Goal: Check status: Check status

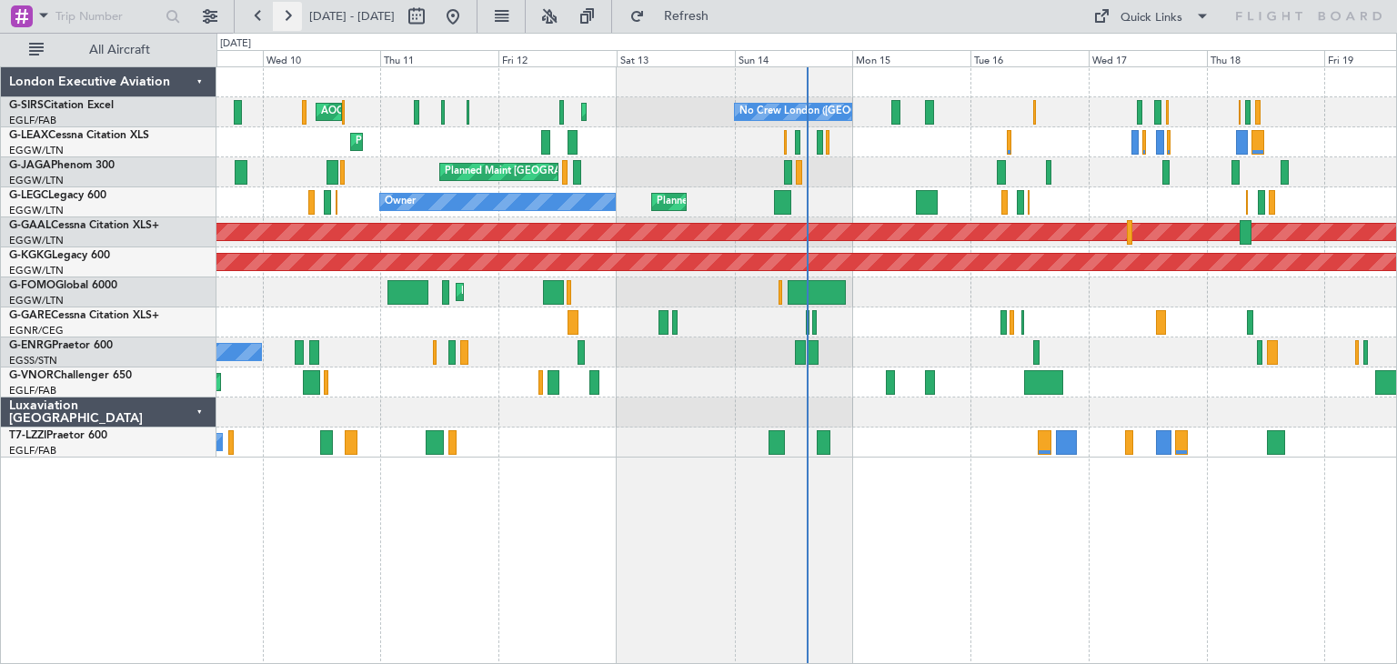
click at [287, 27] on button at bounding box center [287, 16] width 29 height 29
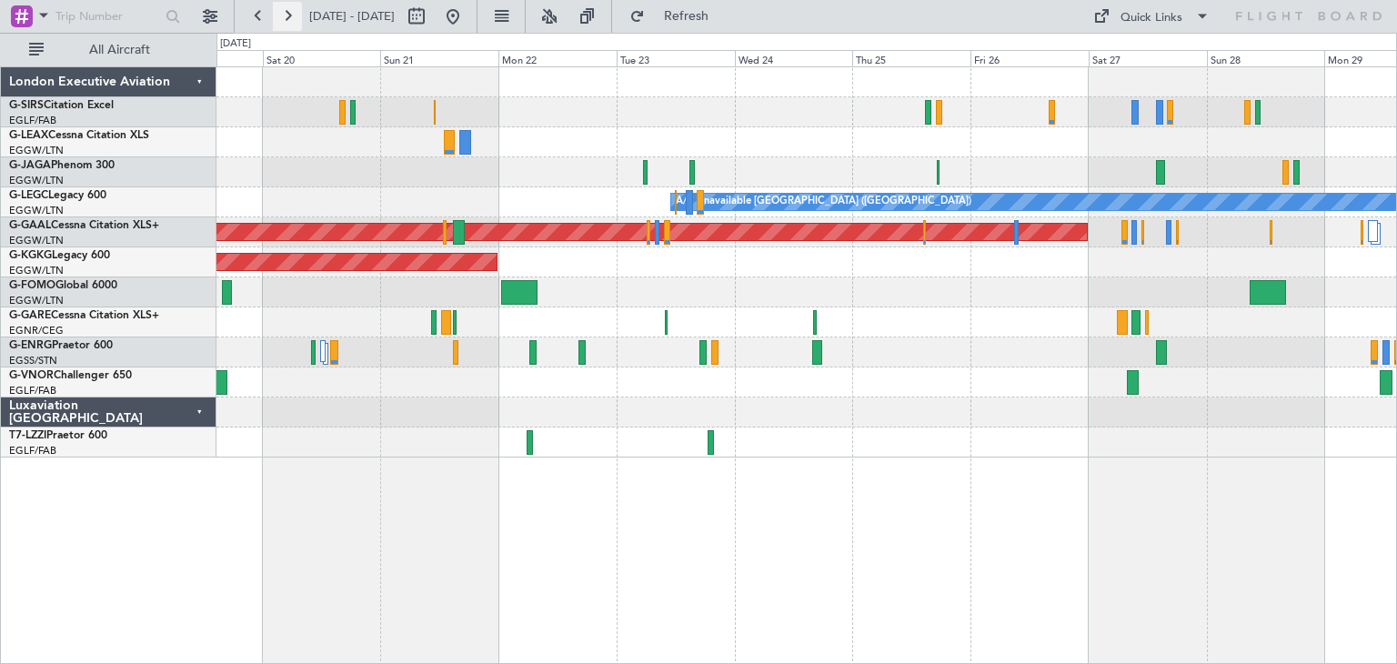
click at [290, 16] on button at bounding box center [287, 16] width 29 height 29
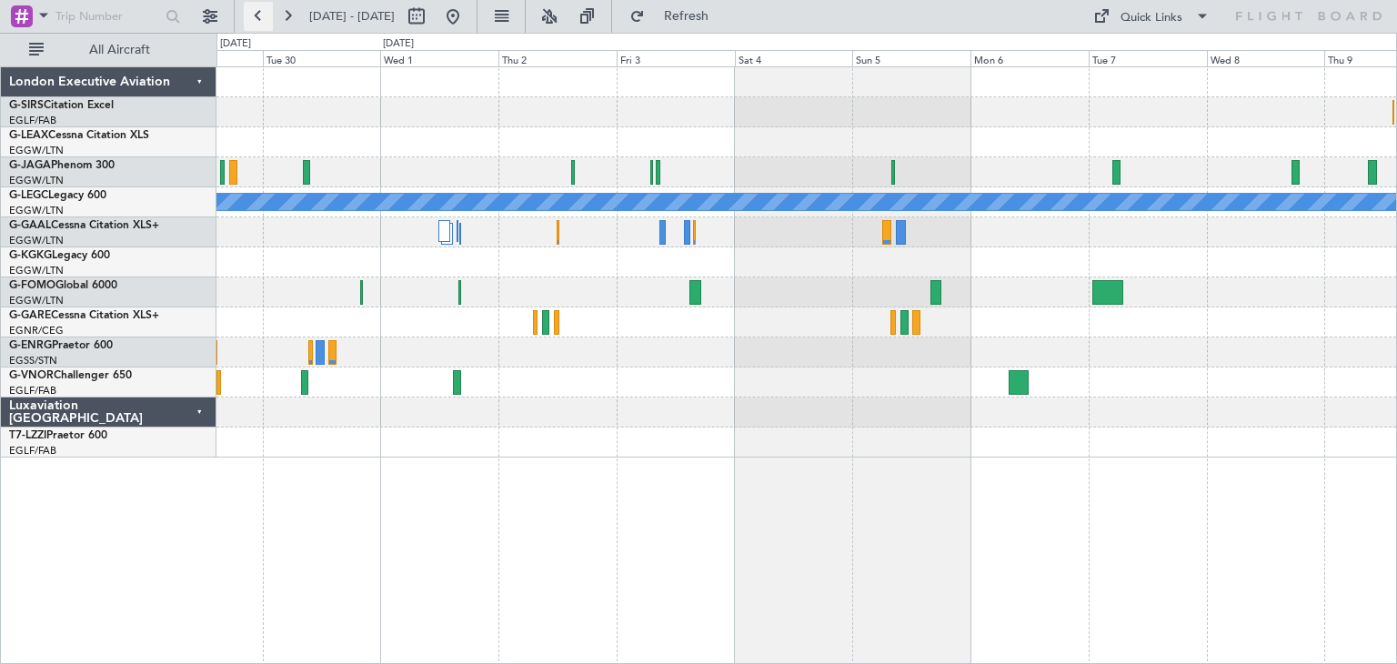
click at [258, 15] on button at bounding box center [258, 16] width 29 height 29
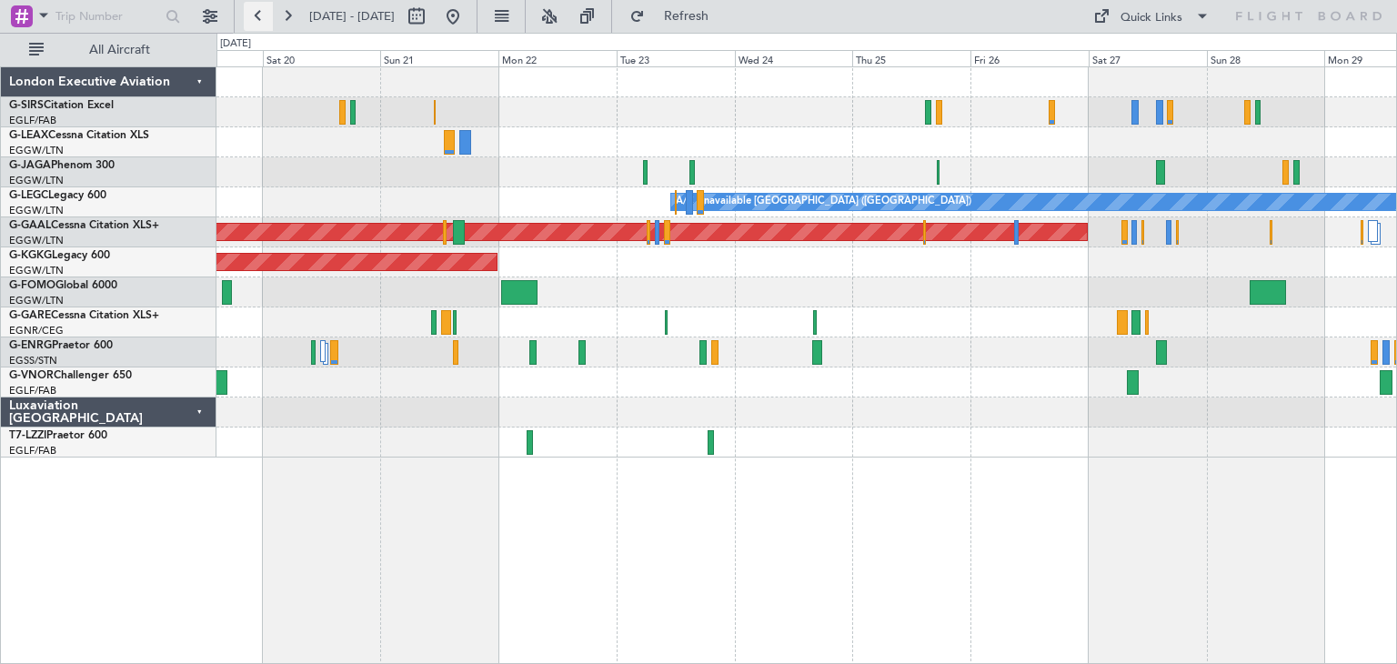
click at [258, 25] on button at bounding box center [258, 16] width 29 height 29
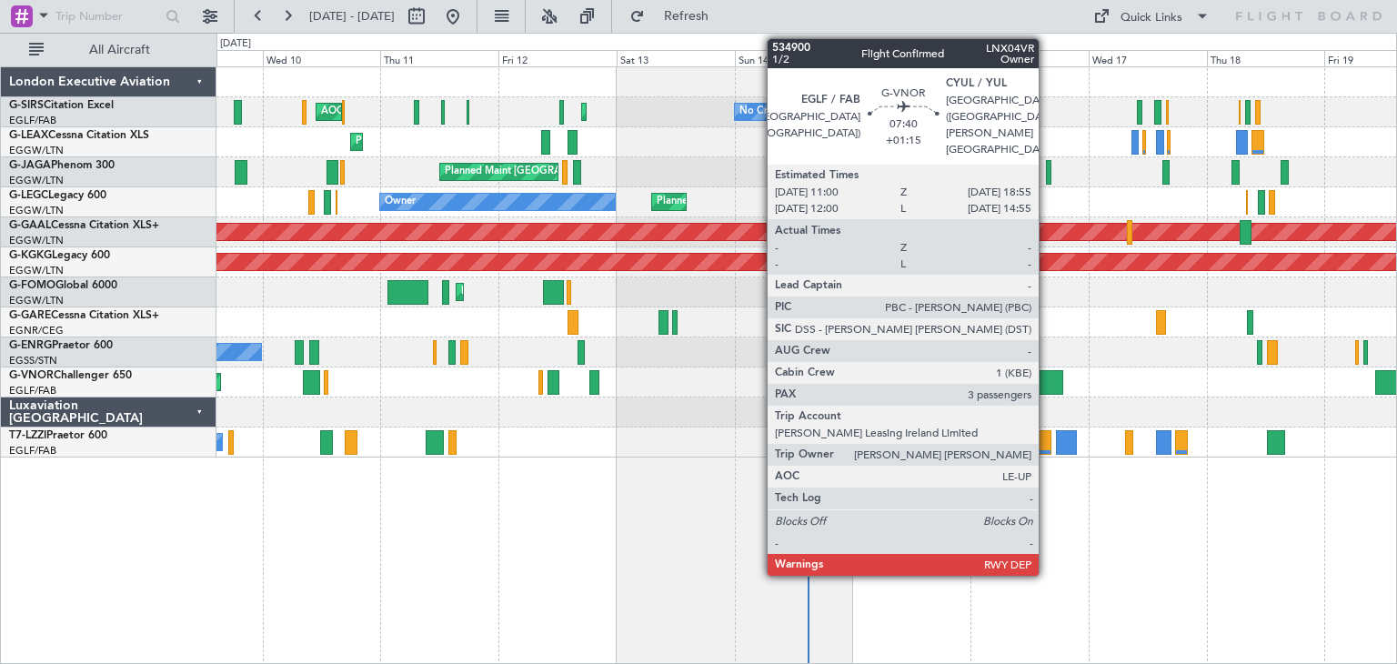
click at [1047, 384] on div at bounding box center [1043, 382] width 39 height 25
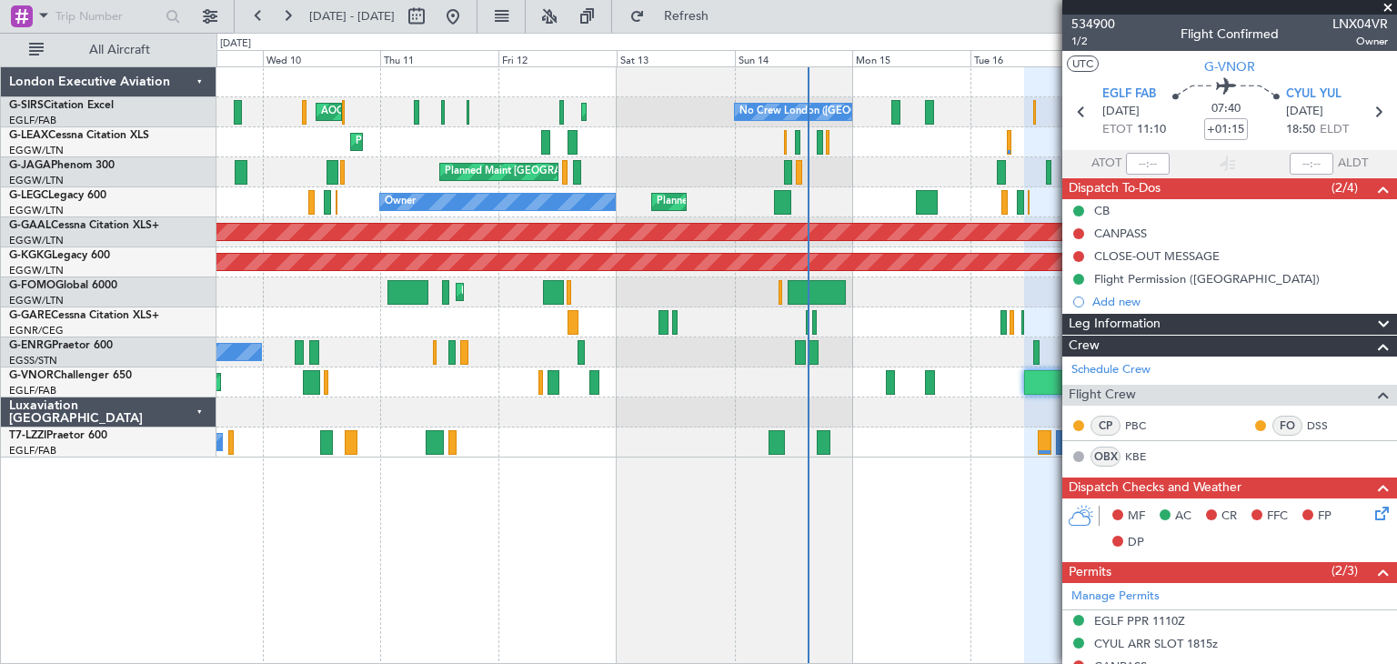
click at [1386, 4] on span at bounding box center [1388, 8] width 18 height 16
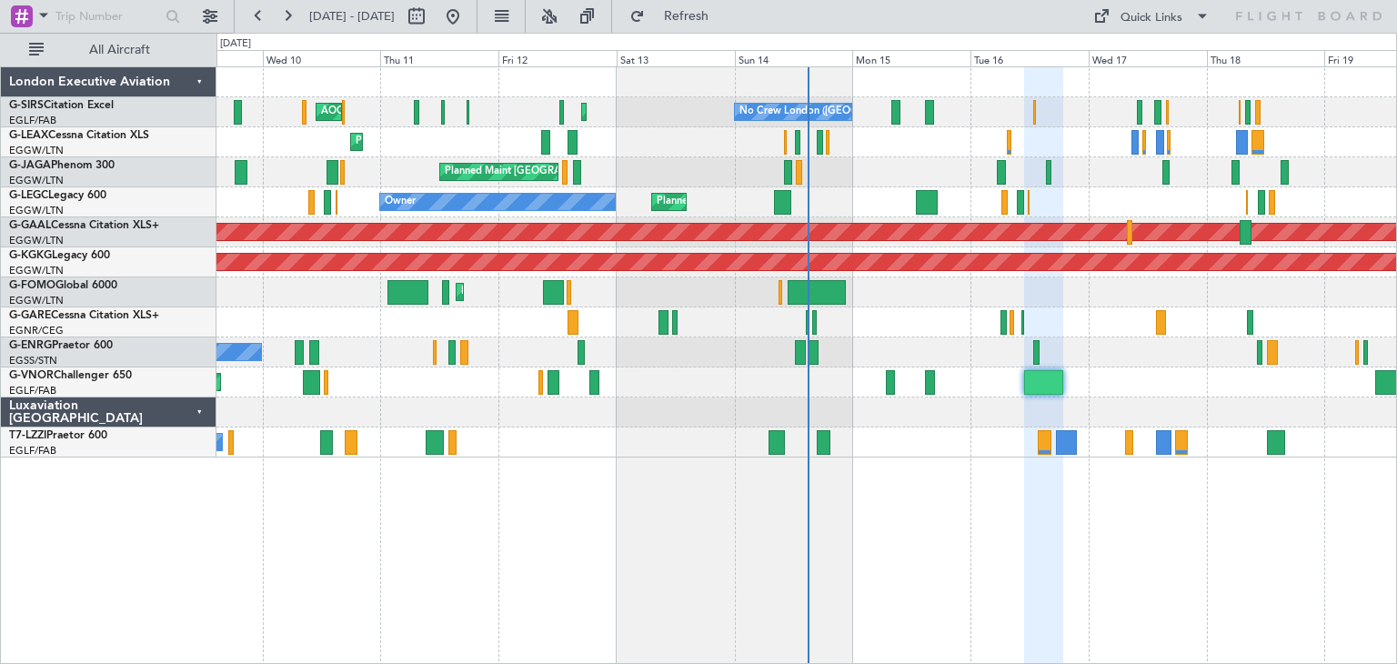
type input "0"
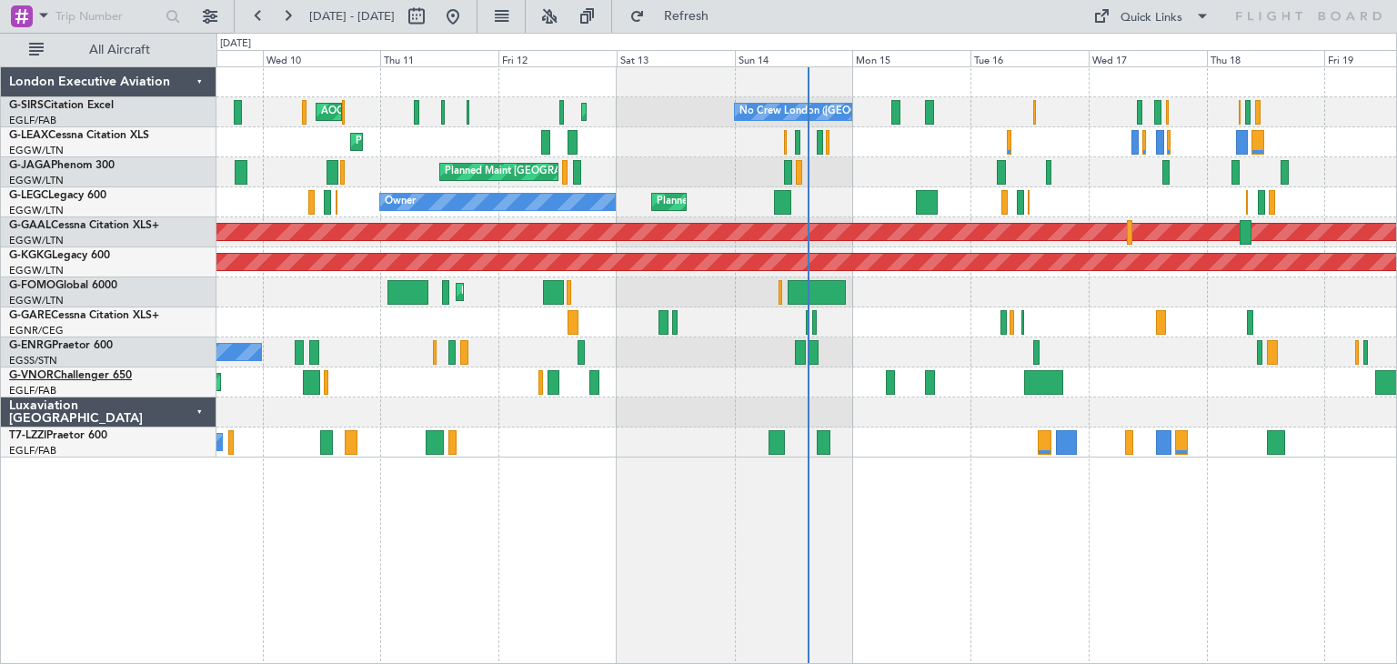
click at [92, 374] on link "G-VNOR Challenger 650" at bounding box center [70, 375] width 123 height 11
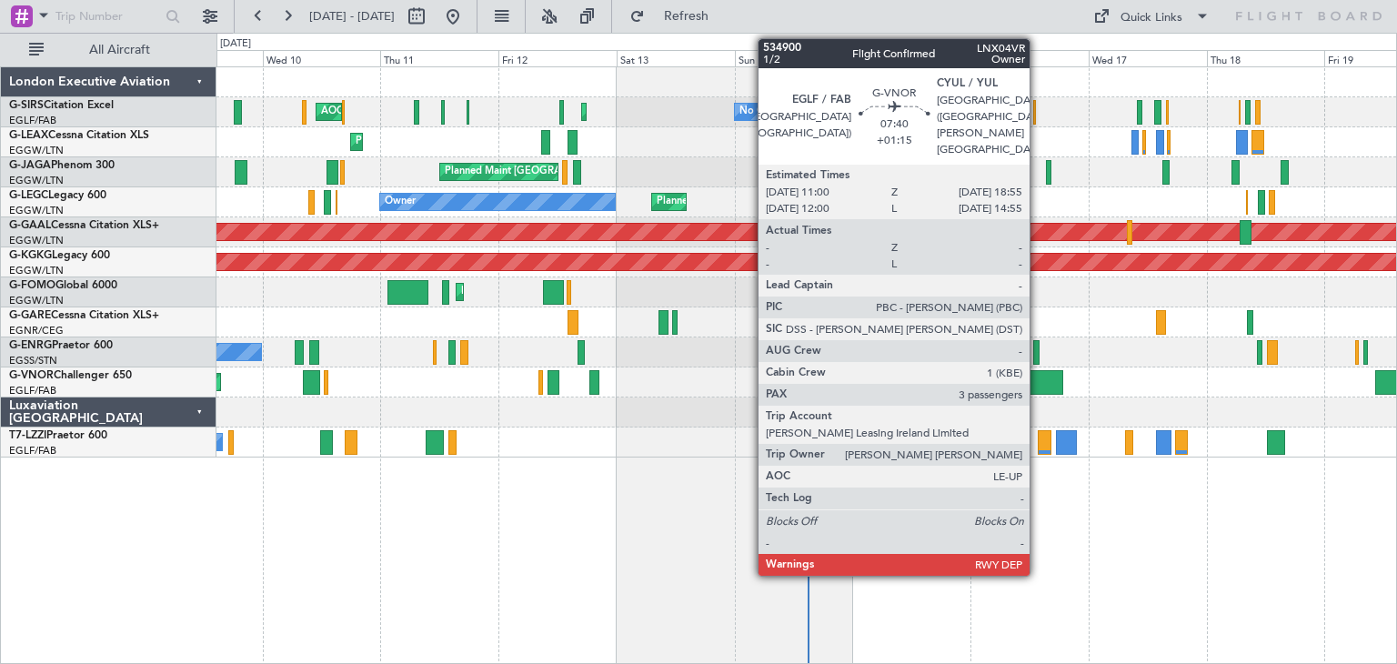
click at [1038, 381] on div at bounding box center [1043, 382] width 39 height 25
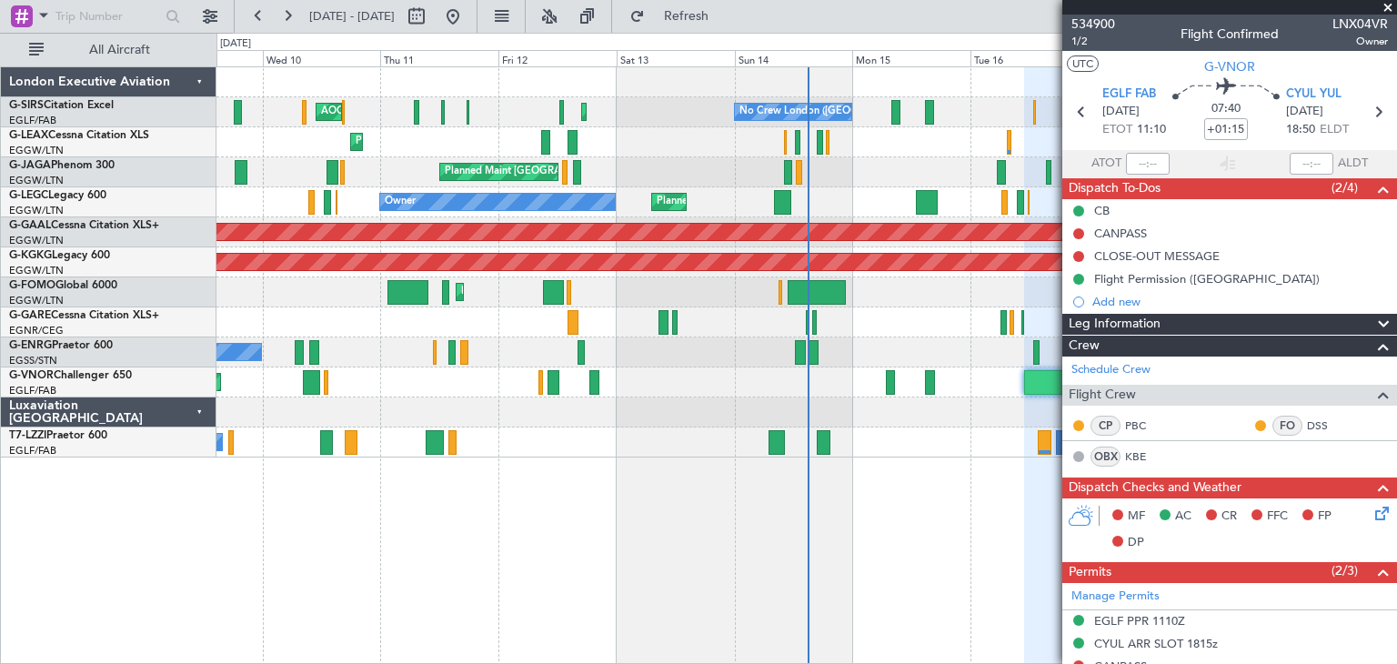
click at [1386, 5] on span at bounding box center [1388, 8] width 18 height 16
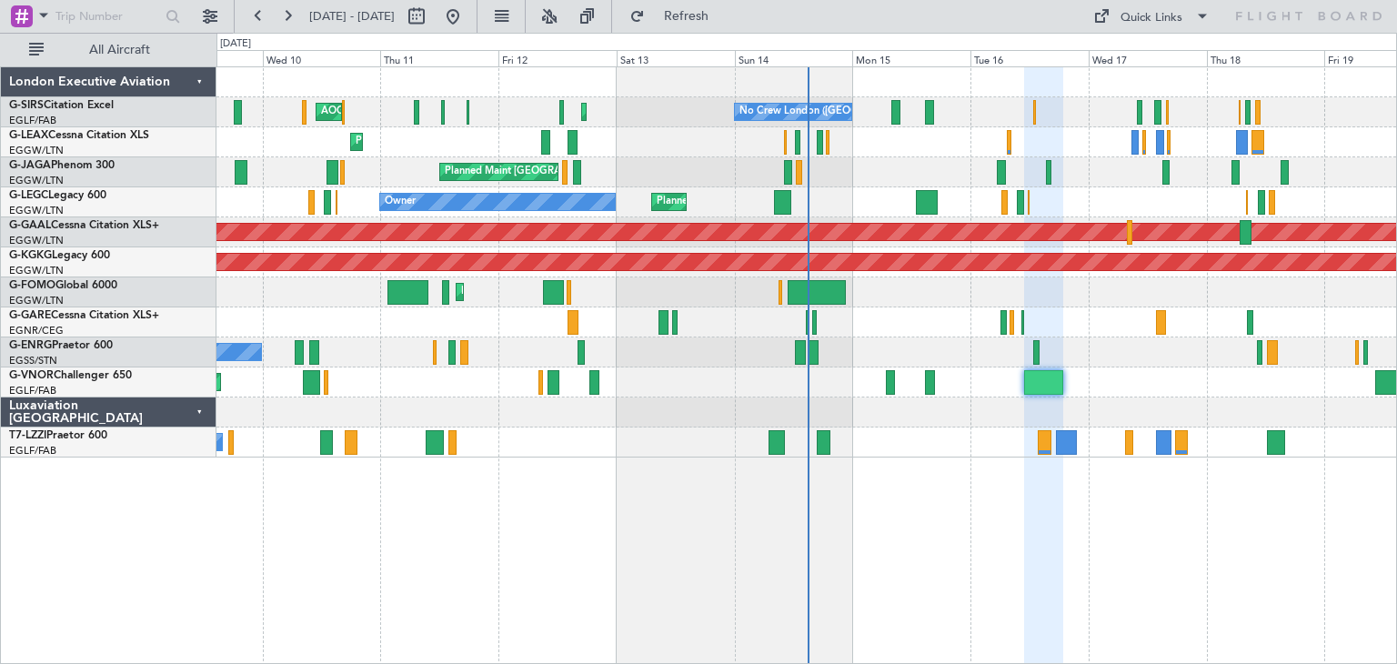
type input "0"
